Goal: Information Seeking & Learning: Learn about a topic

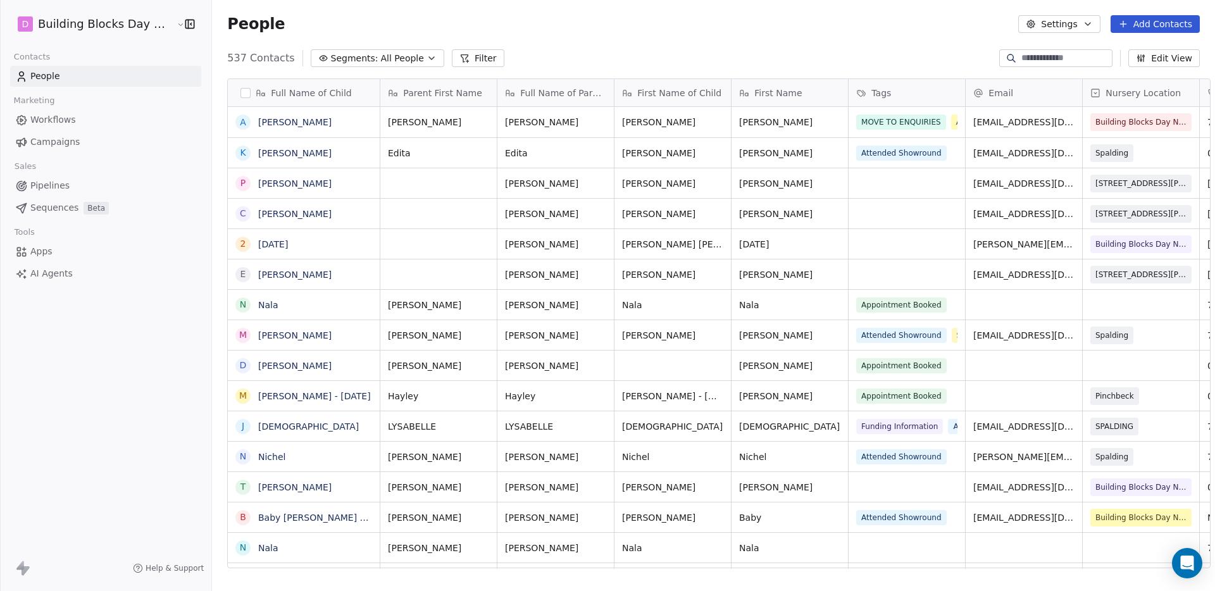
scroll to position [511, 1004]
click at [1062, 63] on input at bounding box center [1066, 58] width 89 height 13
type input "*"
type input "*******"
type input "*********"
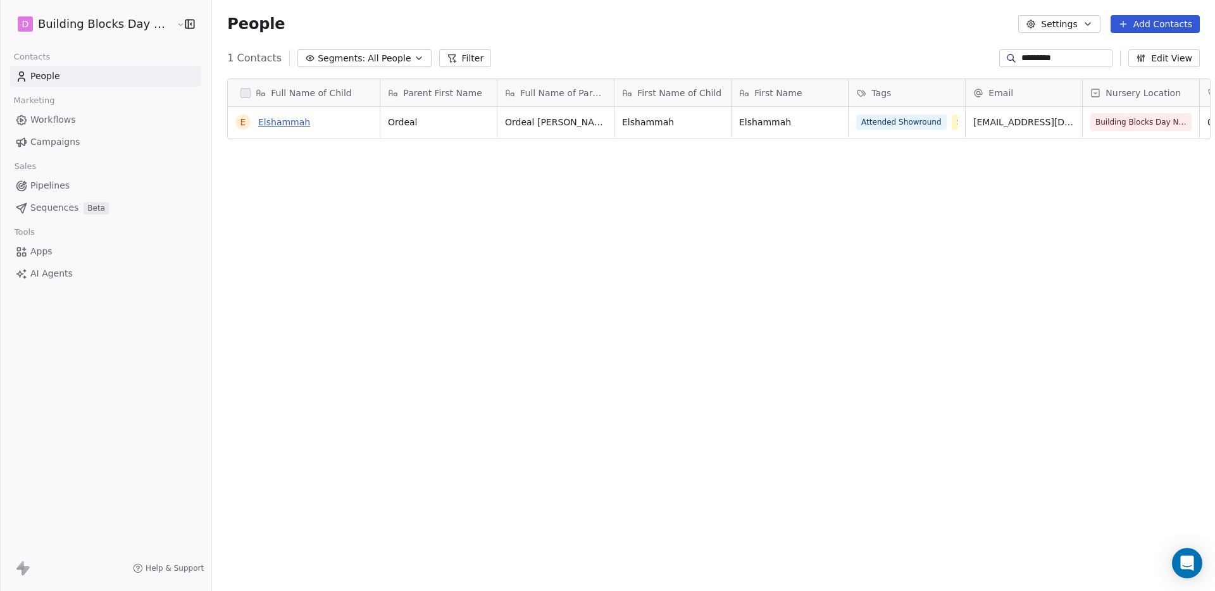
click at [273, 123] on link "Elshammah" at bounding box center [284, 122] width 52 height 10
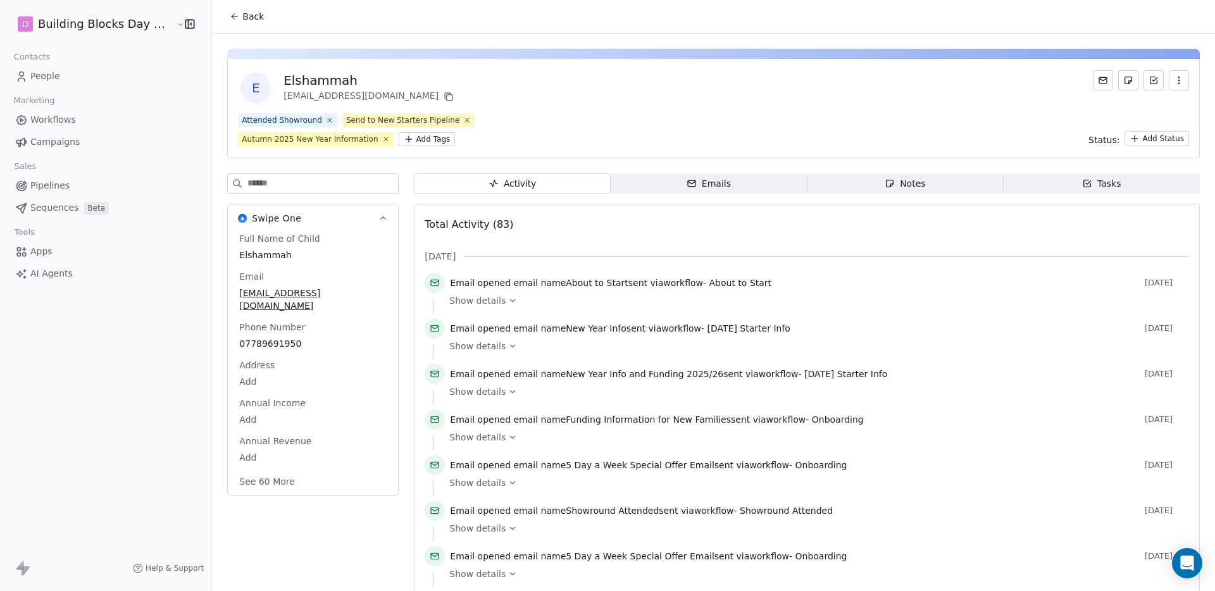
click at [471, 391] on span "Show details" at bounding box center [477, 392] width 56 height 13
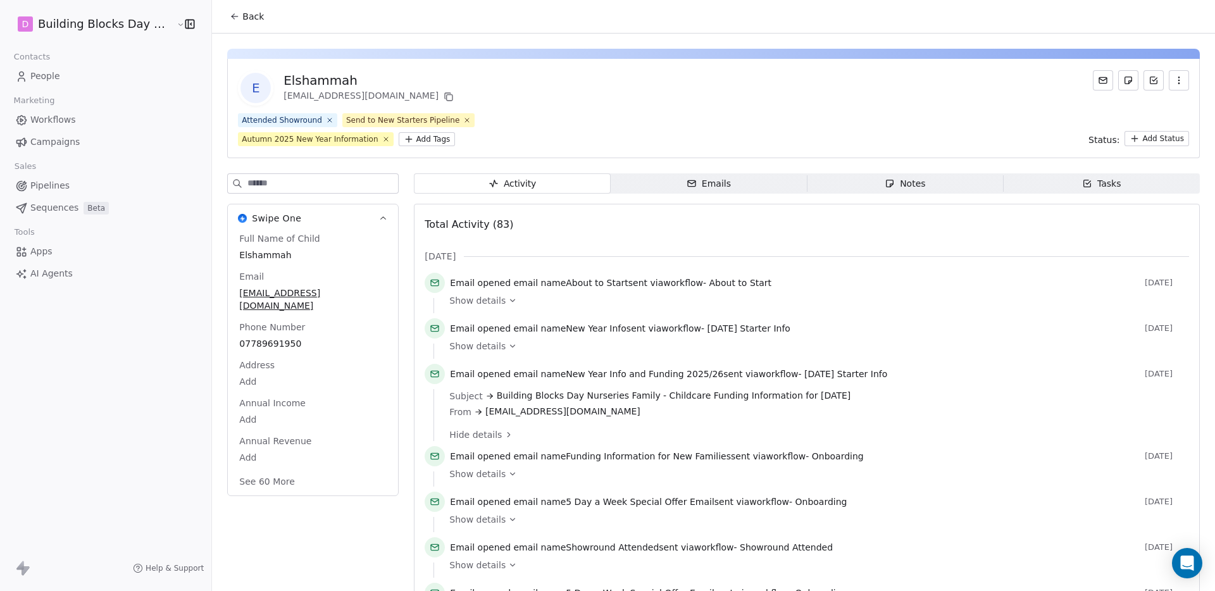
click at [465, 348] on span "Show details" at bounding box center [477, 346] width 56 height 13
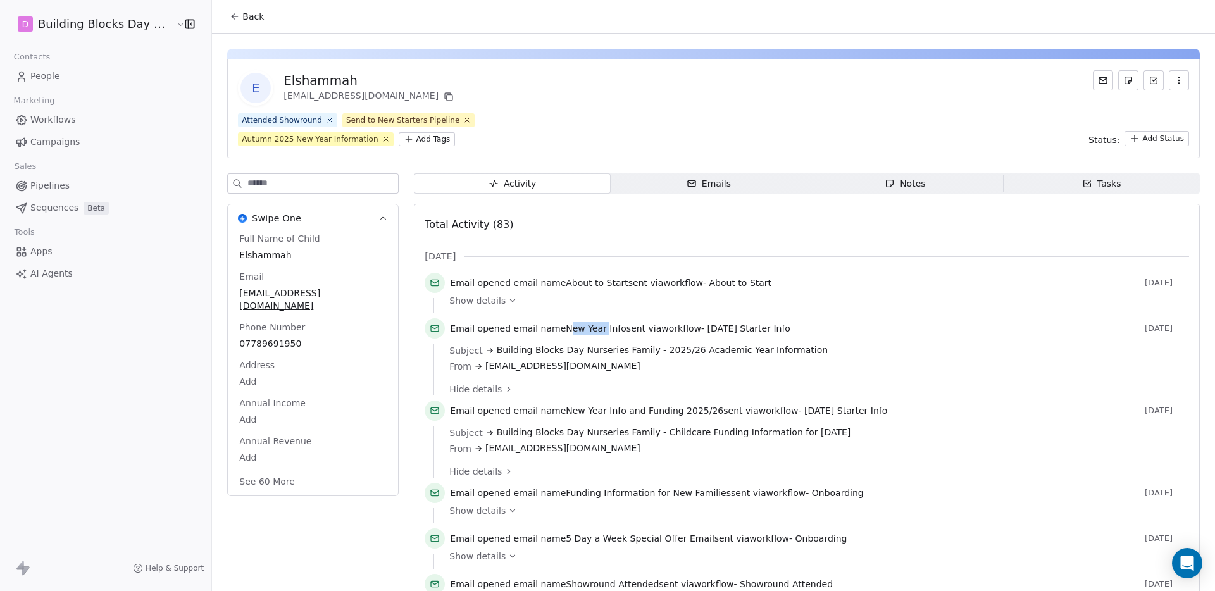
drag, startPoint x: 552, startPoint y: 326, endPoint x: 589, endPoint y: 329, distance: 37.4
click at [589, 329] on span "New Year Info" at bounding box center [596, 328] width 61 height 10
click at [598, 337] on div "Email opened email name New Year Info sent via workflow - [DATE] Starter Info […" at bounding box center [807, 330] width 765 height 25
click at [470, 304] on span "Show details" at bounding box center [477, 300] width 56 height 13
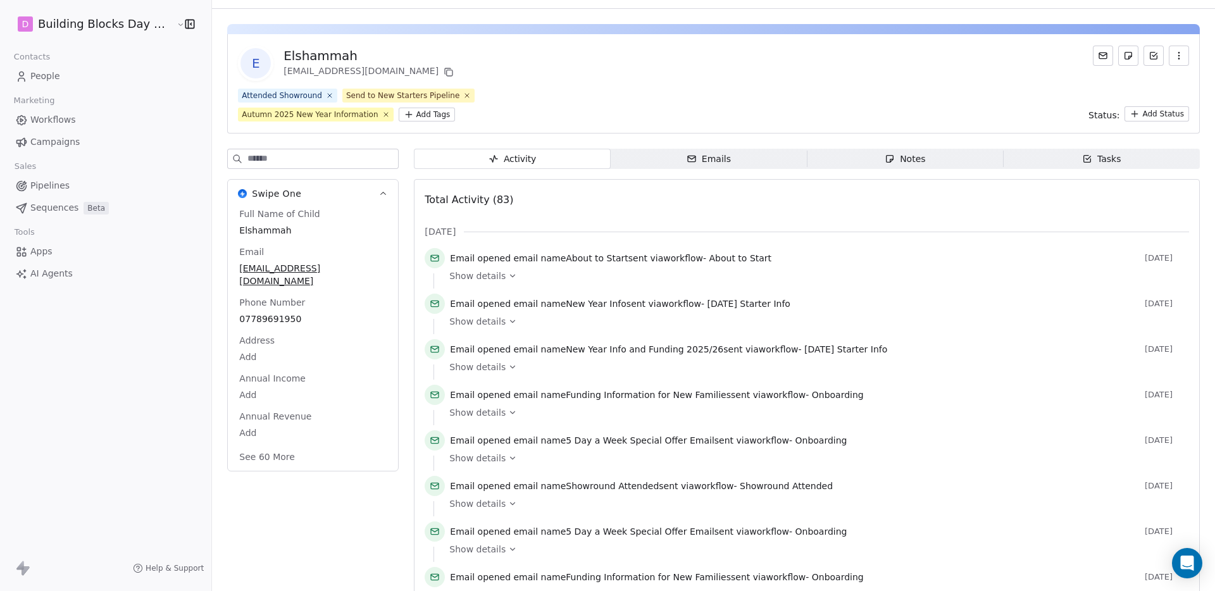
scroll to position [23, 0]
click at [479, 366] on span "Show details" at bounding box center [477, 368] width 56 height 13
